Goal: Find specific page/section: Find specific page/section

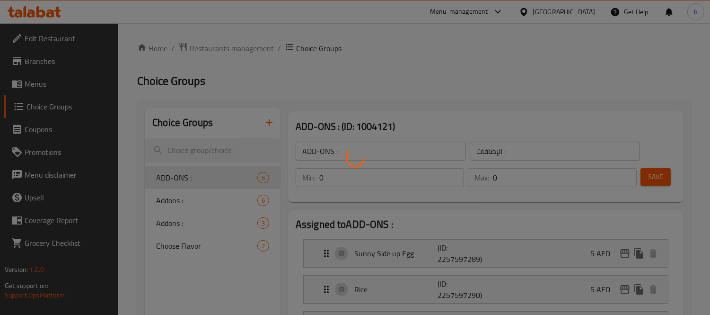
click at [29, 12] on div at bounding box center [355, 157] width 710 height 315
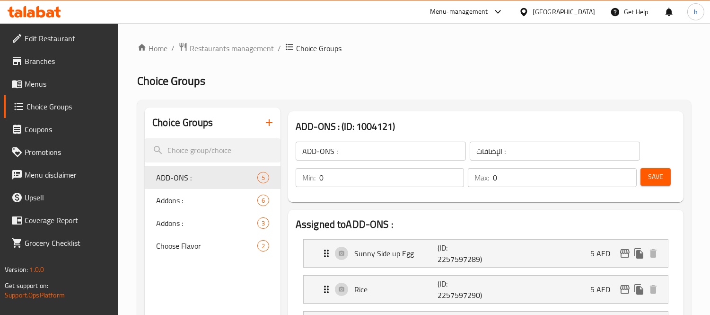
click at [38, 12] on div at bounding box center [355, 157] width 710 height 315
click at [38, 12] on icon at bounding box center [40, 11] width 9 height 11
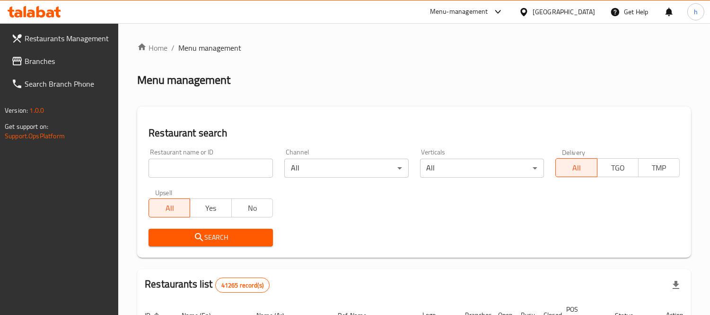
click at [43, 67] on span "Branches" at bounding box center [68, 60] width 87 height 11
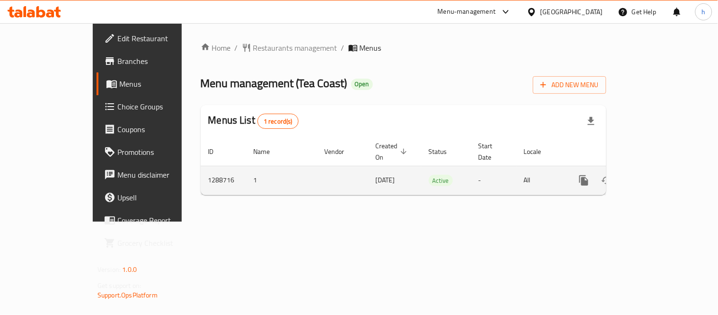
click at [658, 175] on icon "enhanced table" at bounding box center [651, 180] width 11 height 11
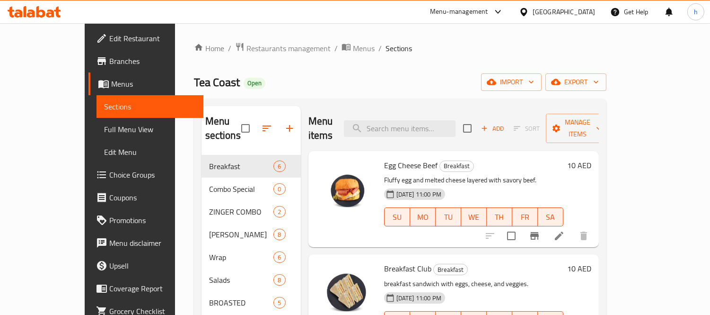
click at [44, 13] on icon at bounding box center [40, 11] width 9 height 11
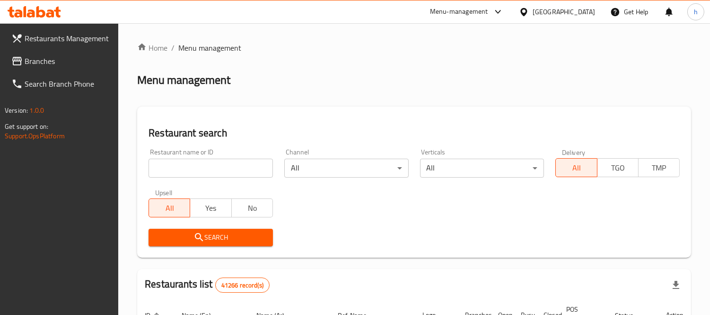
click at [46, 60] on span "Branches" at bounding box center [68, 60] width 87 height 11
